Goal: Contribute content: Contribute content

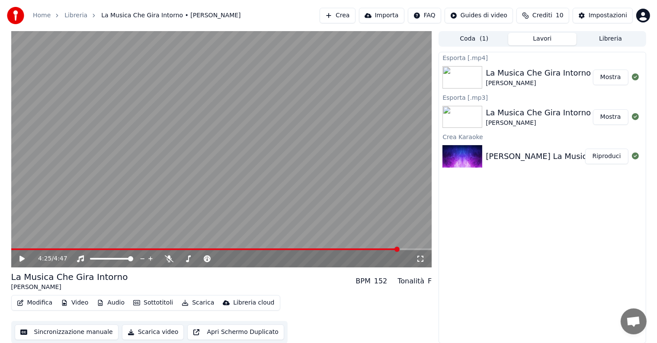
click at [447, 226] on div "Esporta [.mp4] La Musica Che Gira Intorno [PERSON_NAME] Mostra Esporta [.mp3] L…" at bounding box center [541, 198] width 207 height 292
click at [386, 19] on button "Importa" at bounding box center [381, 16] width 45 height 16
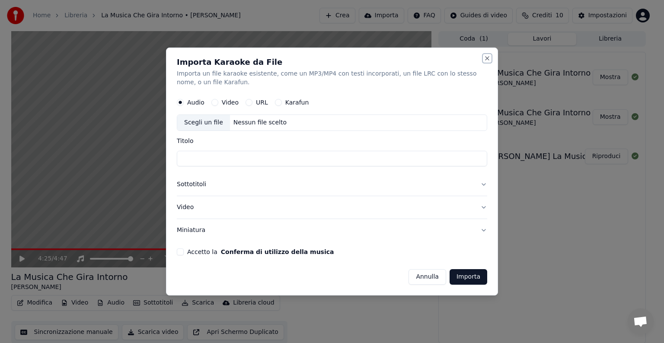
click at [487, 55] on button "Close" at bounding box center [487, 58] width 7 height 7
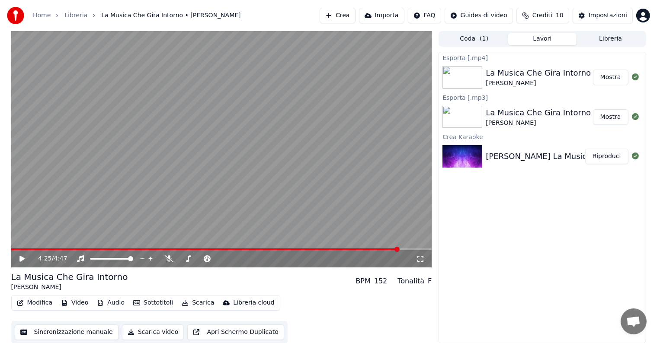
click at [354, 18] on button "Crea" at bounding box center [336, 16] width 35 height 16
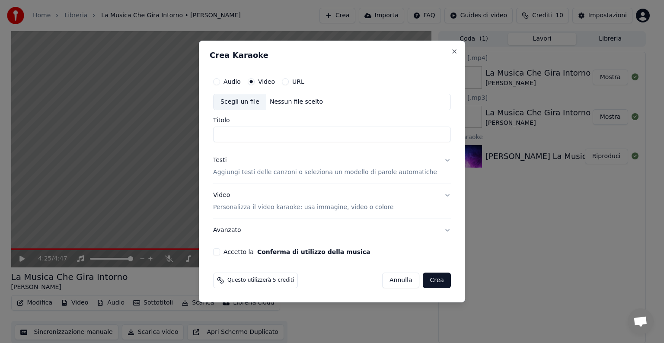
click at [245, 104] on div "Scegli un file" at bounding box center [240, 102] width 53 height 16
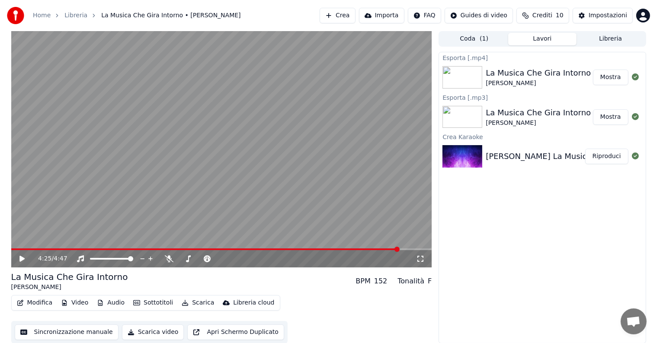
click at [355, 17] on button "Crea" at bounding box center [336, 16] width 35 height 16
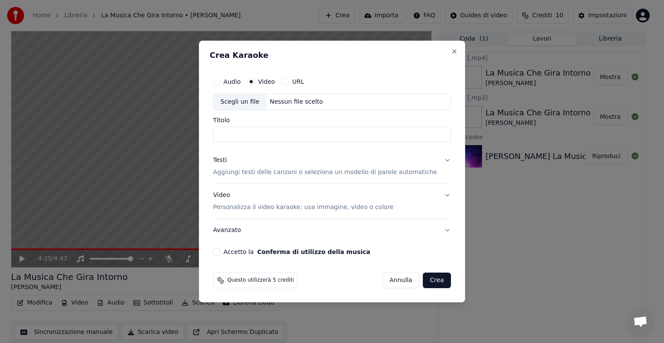
click at [242, 105] on div "Scegli un file" at bounding box center [240, 102] width 53 height 16
type input "**********"
click at [226, 163] on div "Testi" at bounding box center [219, 160] width 13 height 9
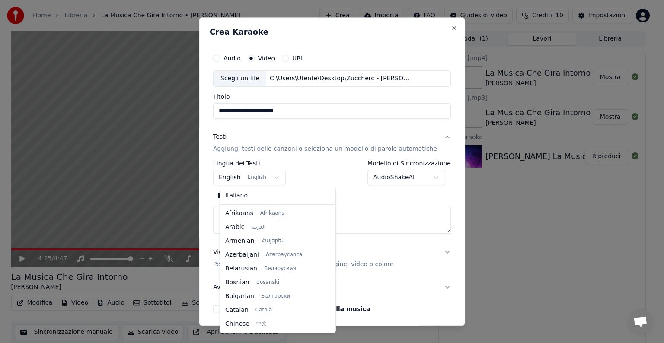
click at [277, 175] on body "**********" at bounding box center [328, 171] width 657 height 343
select select "**"
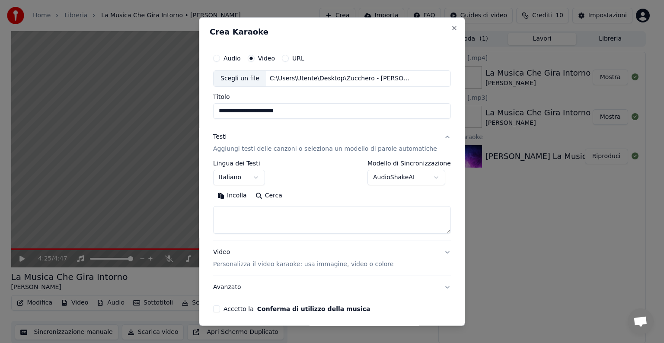
click at [224, 137] on div "Testi" at bounding box center [219, 137] width 13 height 9
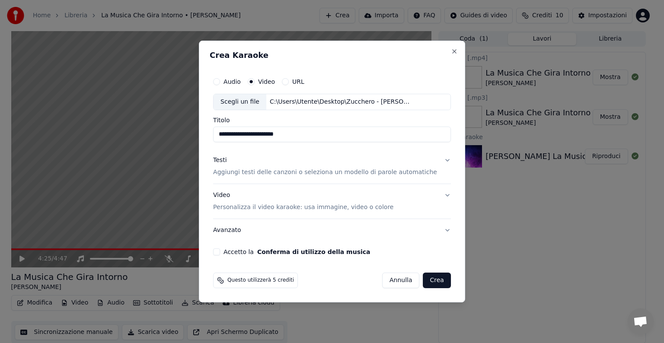
click at [226, 161] on div "Testi" at bounding box center [219, 160] width 13 height 9
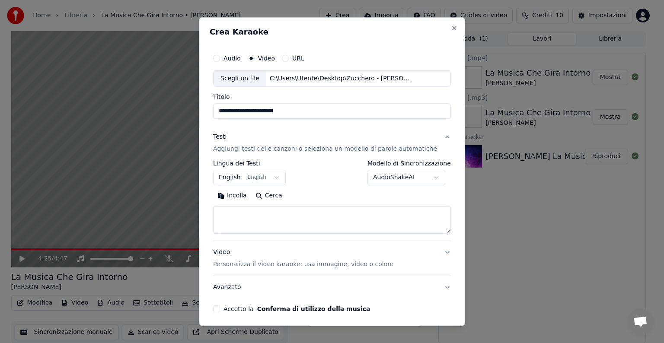
click at [235, 198] on button "Incolla" at bounding box center [232, 196] width 38 height 14
type textarea "**********"
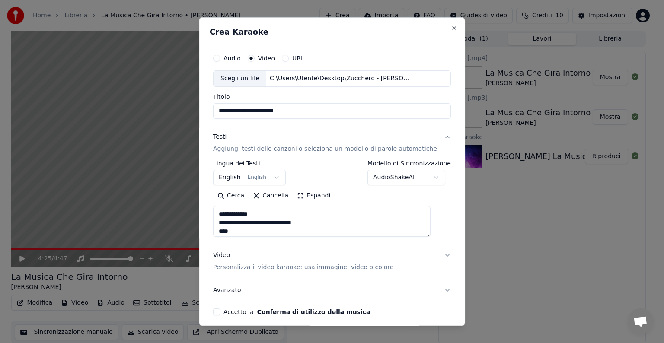
click at [430, 232] on textarea at bounding box center [321, 221] width 217 height 31
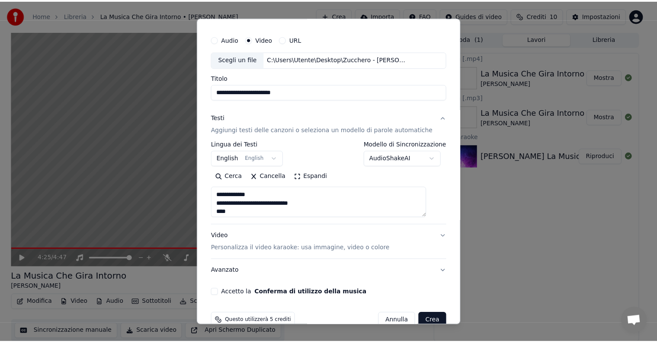
scroll to position [36, 0]
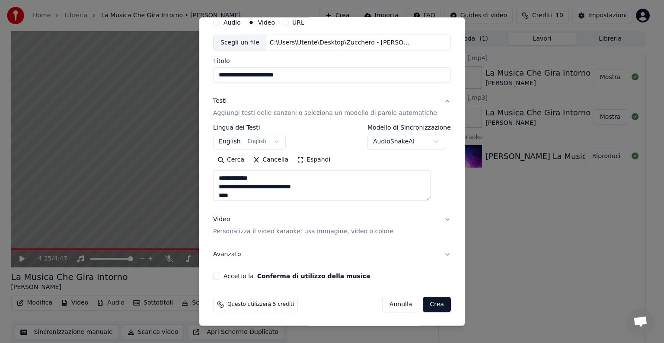
click at [220, 277] on button "Accetto la Conferma di utilizzo della musica" at bounding box center [216, 276] width 7 height 7
click at [423, 304] on button "Crea" at bounding box center [437, 305] width 28 height 16
select select "**"
type textarea "**********"
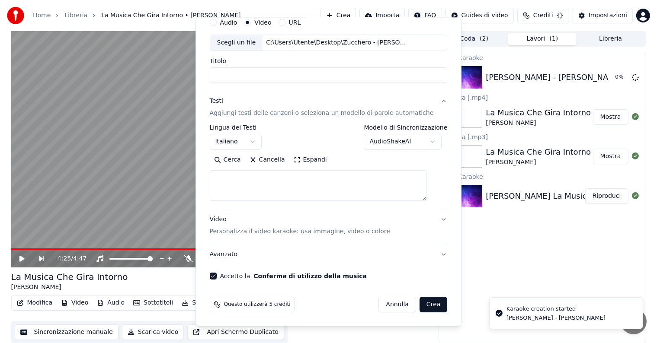
select select
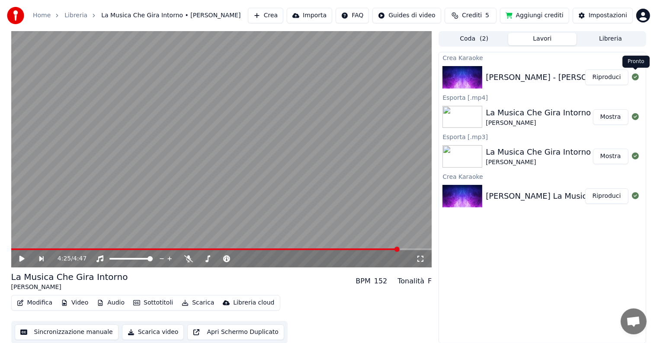
click at [633, 75] on icon at bounding box center [634, 76] width 7 height 7
click at [635, 76] on icon at bounding box center [634, 76] width 7 height 7
click at [605, 77] on button "Riproduci" at bounding box center [606, 78] width 43 height 16
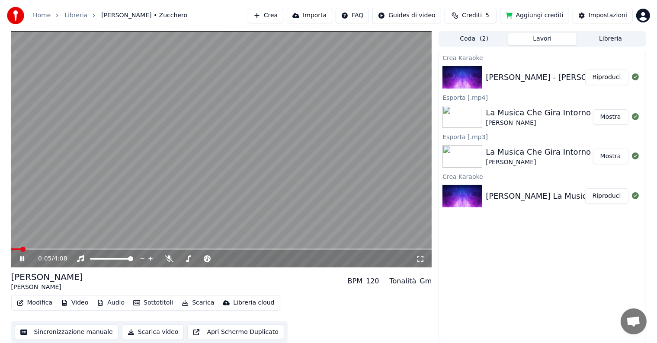
click at [143, 332] on button "Scarica video" at bounding box center [153, 333] width 62 height 16
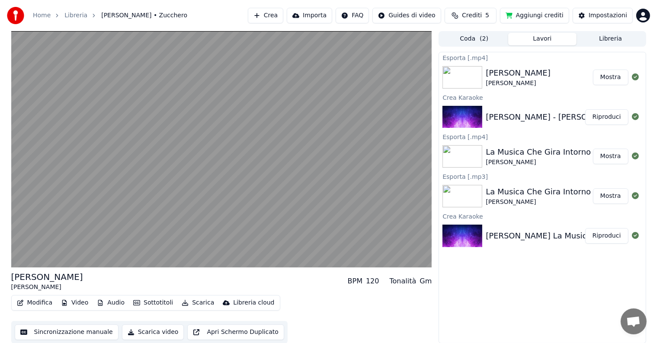
scroll to position [0, 0]
click at [656, 339] on div "[PERSON_NAME] Zucchero BPM 120 Tonalità Gm Modifica Video Audio Sottotitoli Sca…" at bounding box center [328, 187] width 657 height 312
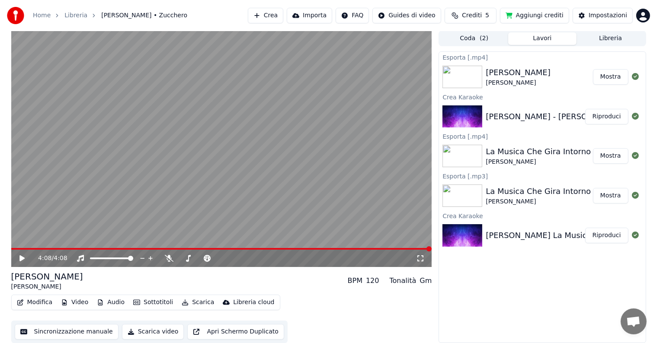
click at [517, 68] on div "[PERSON_NAME]" at bounding box center [517, 73] width 65 height 12
click at [498, 75] on div "[PERSON_NAME]" at bounding box center [517, 73] width 65 height 12
click at [130, 328] on button "Scarica video" at bounding box center [153, 332] width 62 height 16
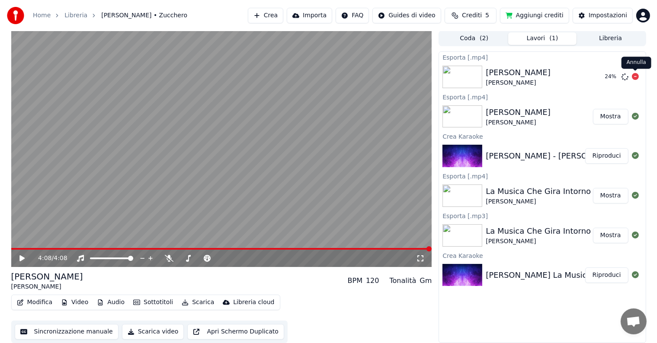
click at [634, 76] on icon at bounding box center [634, 76] width 7 height 7
click at [610, 156] on button "Riproduci" at bounding box center [606, 156] width 43 height 16
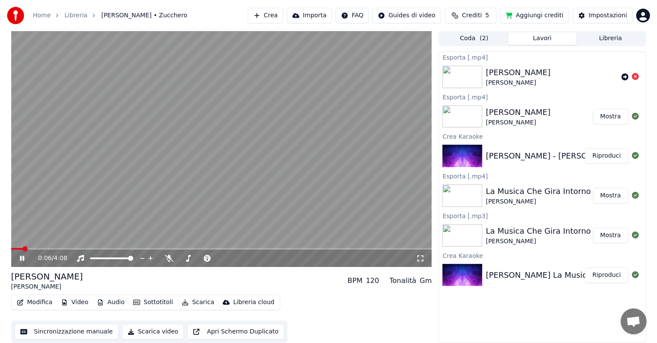
click at [23, 256] on icon at bounding box center [22, 258] width 4 height 5
click at [635, 76] on icon at bounding box center [634, 76] width 7 height 7
click at [553, 35] on button "Lavori" at bounding box center [542, 38] width 68 height 13
click at [545, 40] on button "Lavori" at bounding box center [542, 38] width 68 height 13
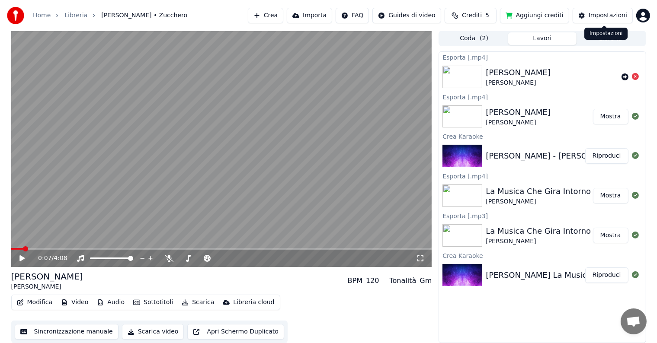
click at [617, 20] on button "Impostazioni" at bounding box center [602, 16] width 60 height 16
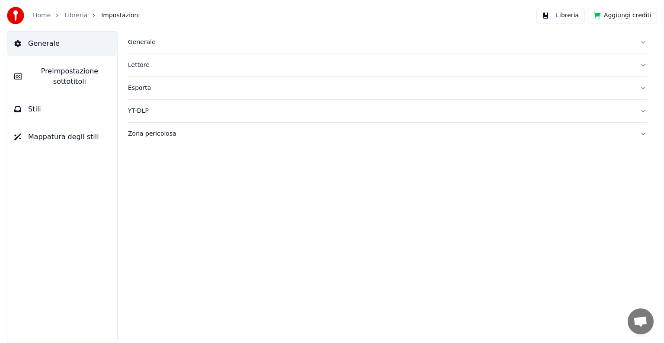
click at [135, 46] on div "Generale" at bounding box center [380, 42] width 505 height 9
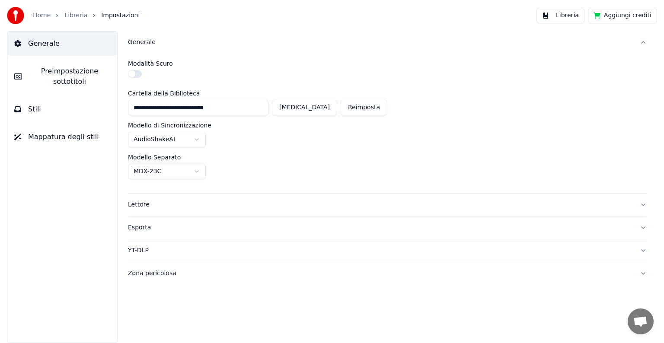
click at [140, 223] on div "Esporta" at bounding box center [380, 227] width 505 height 9
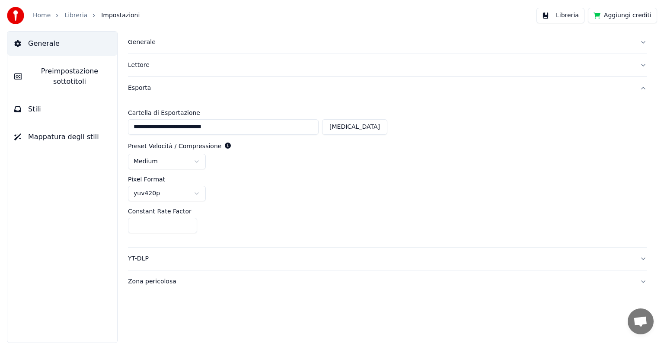
click at [39, 46] on span "Generale" at bounding box center [44, 43] width 32 height 10
click at [40, 15] on link "Home" at bounding box center [42, 15] width 18 height 9
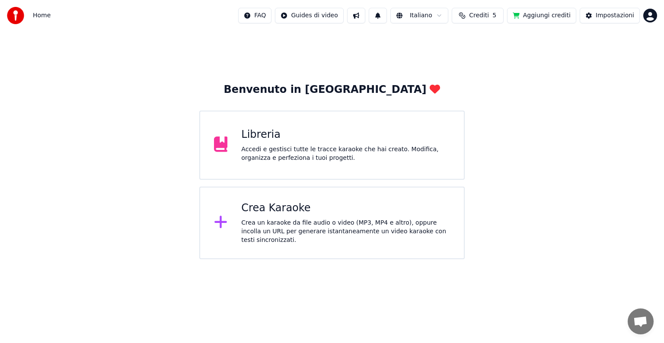
click at [441, 190] on div "Crea Karaoke Crea un karaoke da file audio o video (MP3, MP4 e altro), oppure i…" at bounding box center [331, 223] width 265 height 73
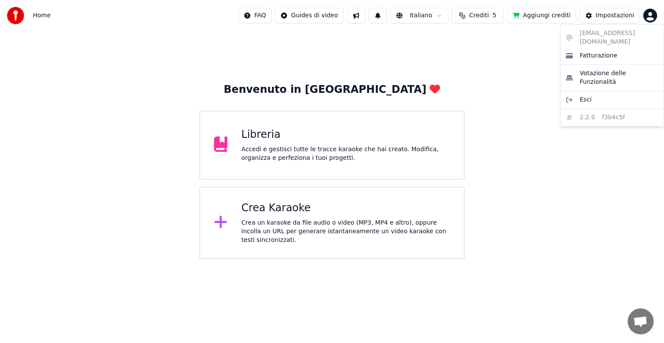
click at [647, 16] on html "Home FAQ Guides di video Italiano Crediti 5 Aggiungi crediti Impostazioni Benve…" at bounding box center [332, 129] width 664 height 259
click at [315, 17] on html "Home FAQ Guides di video Italiano Crediti 5 Aggiungi crediti Impostazioni Benve…" at bounding box center [332, 129] width 664 height 259
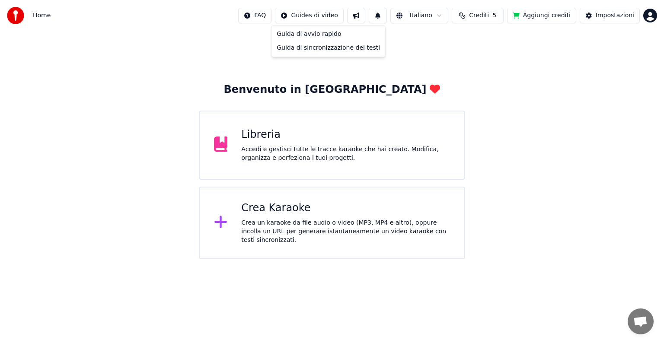
click at [315, 17] on html "Home FAQ Guides di video Italiano Crediti 5 Aggiungi crediti Impostazioni Benve…" at bounding box center [332, 129] width 664 height 259
click at [424, 14] on html "Home FAQ Guides di video Italiano Crediti 5 Aggiungi crediti Impostazioni Benve…" at bounding box center [332, 129] width 664 height 259
click at [296, 172] on div "Libreria Accedi e gestisci tutte le tracce karaoke che hai creato. Modifica, or…" at bounding box center [331, 145] width 265 height 69
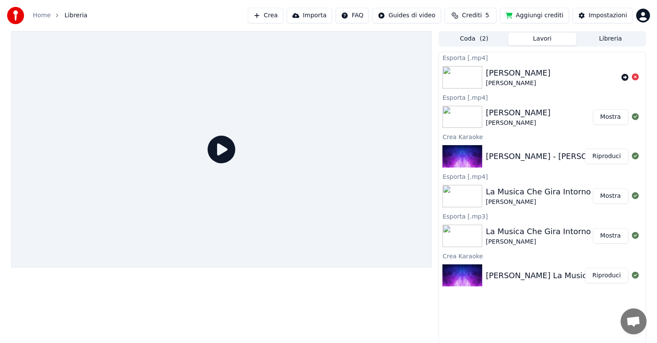
click at [514, 120] on div "[PERSON_NAME]" at bounding box center [517, 123] width 65 height 9
click at [613, 118] on button "Mostra" at bounding box center [610, 117] width 35 height 16
